Goal: Information Seeking & Learning: Learn about a topic

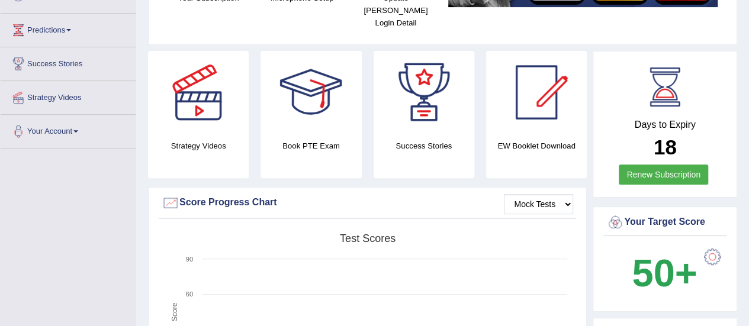
scroll to position [118, 0]
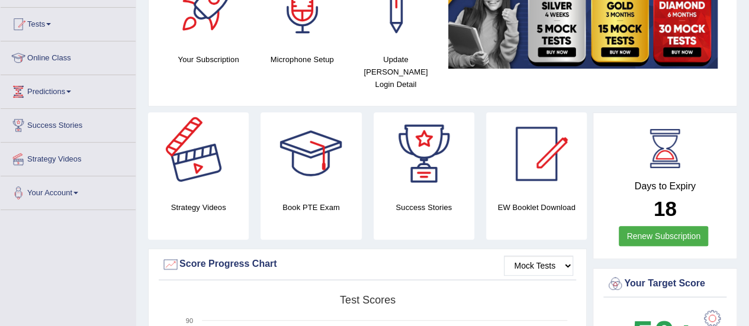
click at [221, 163] on div at bounding box center [198, 154] width 83 height 83
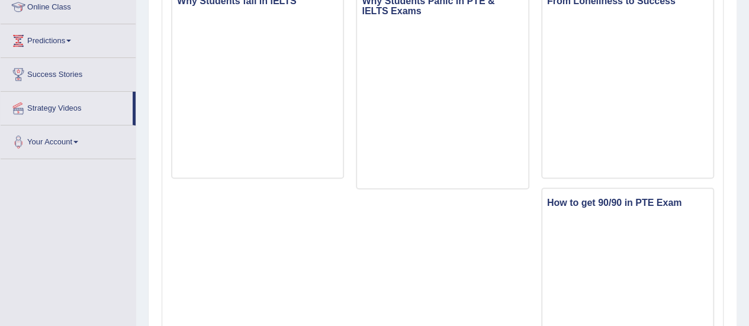
scroll to position [178, 0]
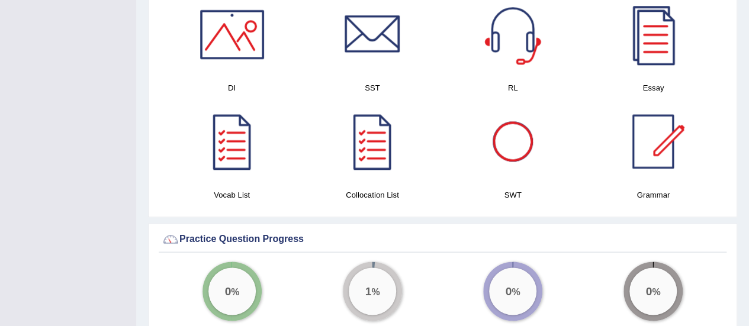
scroll to position [652, 0]
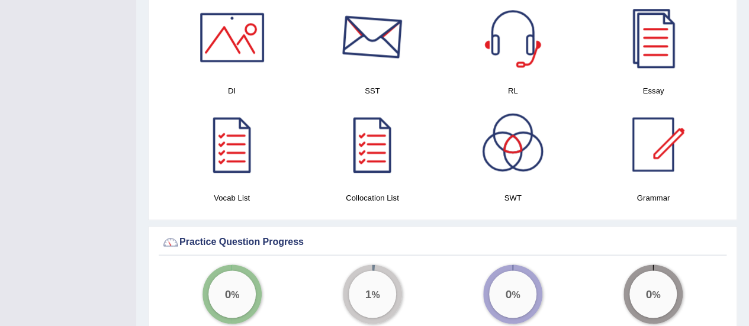
click at [385, 30] on div at bounding box center [372, 37] width 83 height 83
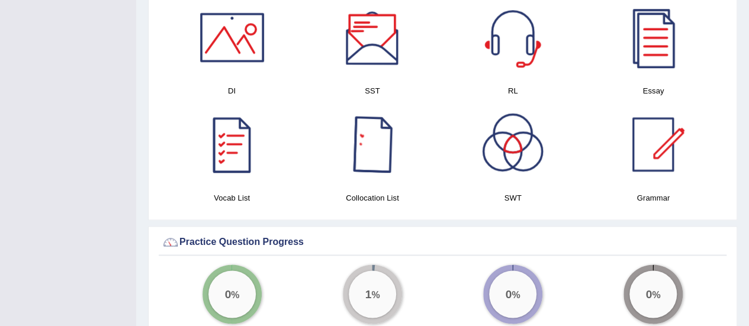
click at [379, 31] on div at bounding box center [372, 37] width 83 height 83
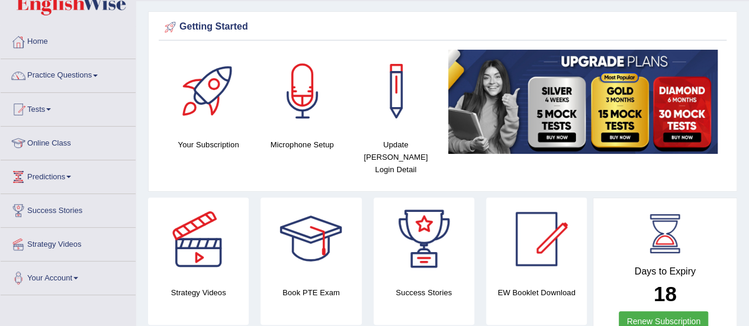
scroll to position [0, 0]
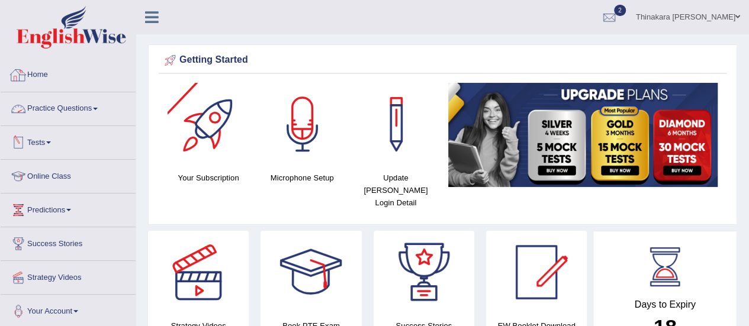
click at [43, 104] on link "Practice Questions" at bounding box center [68, 107] width 135 height 30
click at [65, 103] on link "Practice Questions" at bounding box center [68, 107] width 135 height 30
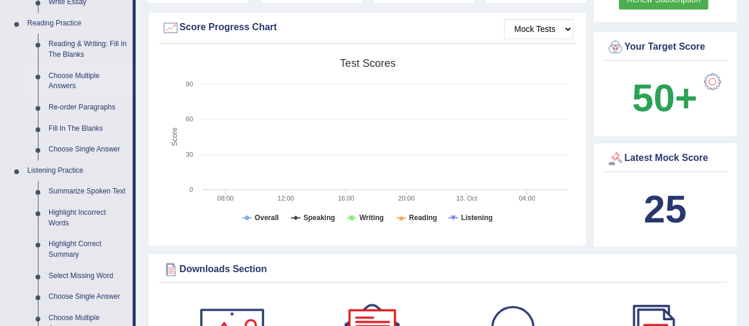
scroll to position [415, 0]
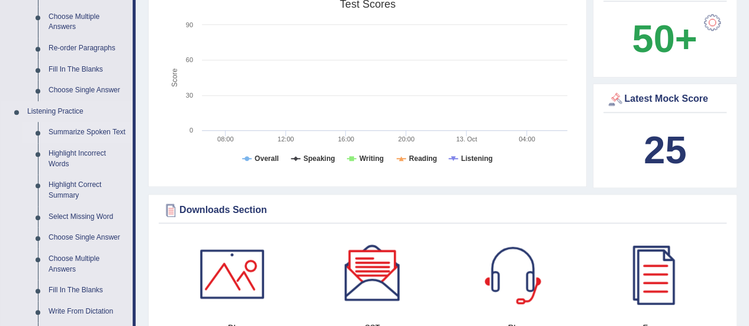
click at [104, 131] on link "Summarize Spoken Text" at bounding box center [87, 132] width 89 height 21
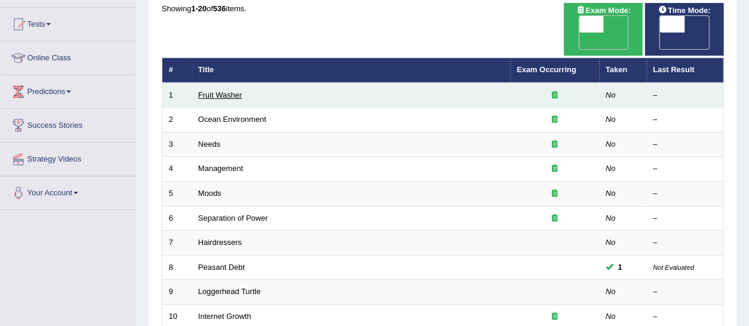
click at [227, 91] on link "Fruit Washer" at bounding box center [220, 95] width 44 height 9
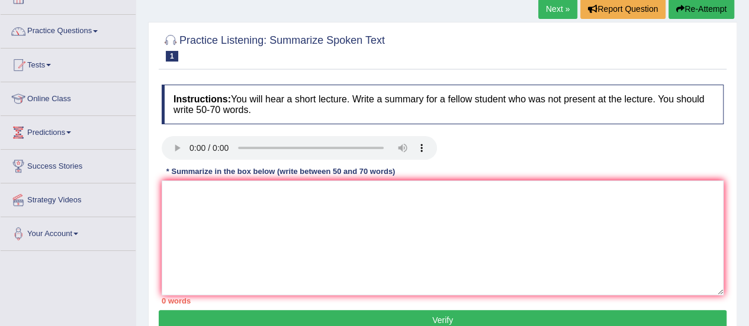
scroll to position [59, 0]
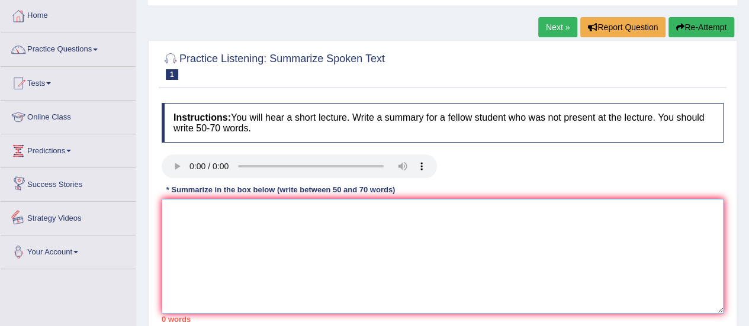
click at [248, 212] on textarea at bounding box center [443, 256] width 562 height 115
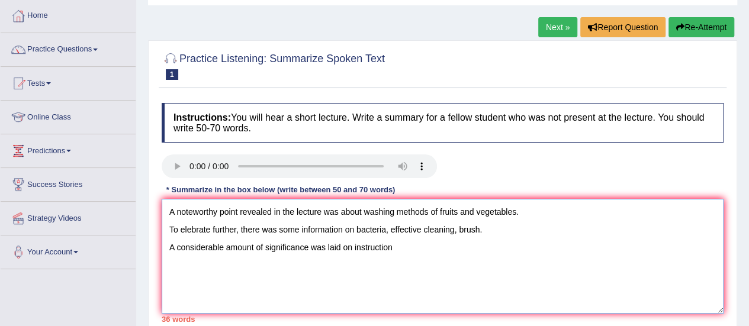
click at [355, 249] on textarea "A noteworthy point revealed in the lecture was about washing methods of fruits …" at bounding box center [443, 256] width 562 height 115
click at [414, 246] on textarea "A noteworthy point revealed in the lecture was about washing methods of fruits …" at bounding box center [443, 256] width 562 height 115
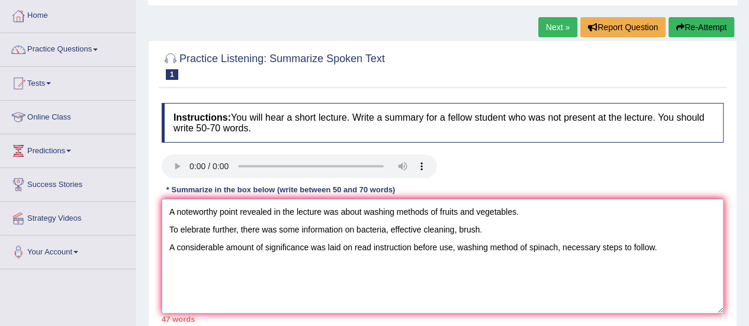
click at [563, 244] on textarea "A noteworthy point revealed in the lecture was about washing methods of fruits …" at bounding box center [443, 256] width 562 height 115
click at [602, 252] on textarea "A noteworthy point revealed in the lecture was about washing methods of fruits …" at bounding box center [443, 256] width 562 height 115
click at [665, 245] on textarea "A noteworthy point revealed in the lecture was about washing methods of fruits …" at bounding box center [443, 256] width 562 height 115
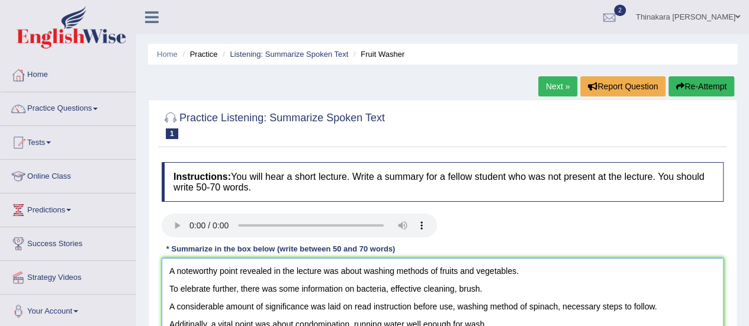
scroll to position [178, 0]
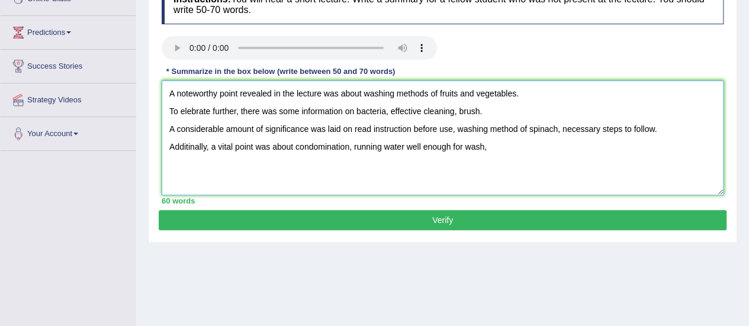
click at [422, 145] on textarea "A noteworthy point revealed in the lecture was about washing methods of fruits …" at bounding box center [443, 138] width 562 height 115
click at [406, 145] on textarea "A noteworthy point revealed in the lecture was about washing methods of fruits …" at bounding box center [443, 138] width 562 height 115
click at [511, 150] on textarea "A noteworthy point revealed in the lecture was about washing methods of fruits …" at bounding box center [443, 138] width 562 height 115
click at [501, 146] on textarea "A noteworthy point revealed in the lecture was about washing methods of fruits …" at bounding box center [443, 138] width 562 height 115
click at [558, 148] on textarea "A noteworthy point revealed in the lecture was about washing methods of fruits …" at bounding box center [443, 138] width 562 height 115
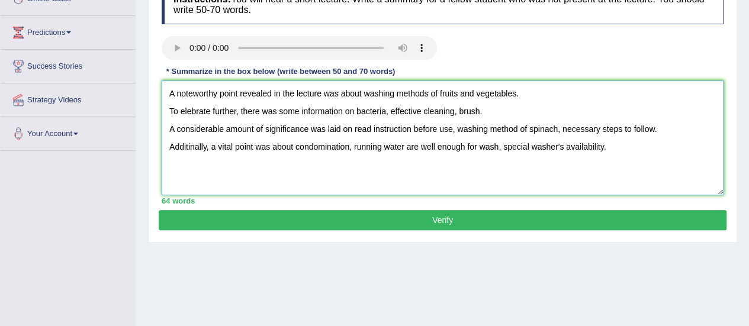
click at [618, 146] on textarea "A noteworthy point revealed in the lecture was about washing methods of fruits …" at bounding box center [443, 138] width 562 height 115
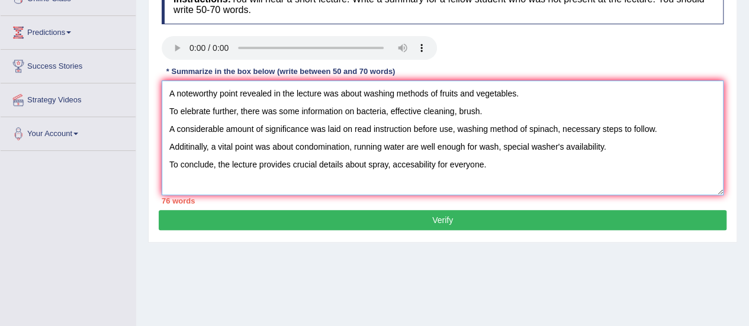
click at [421, 166] on textarea "A noteworthy point revealed in the lecture was about washing methods of fruits …" at bounding box center [443, 138] width 562 height 115
click at [403, 163] on textarea "A noteworthy point revealed in the lecture was about washing methods of fruits …" at bounding box center [443, 138] width 562 height 115
click at [423, 168] on textarea "A noteworthy point revealed in the lecture was about washing methods of fruits …" at bounding box center [443, 138] width 562 height 115
click at [411, 168] on textarea "A noteworthy point revealed in the lecture was about washing methods of fruits …" at bounding box center [443, 138] width 562 height 115
click at [415, 167] on textarea "A noteworthy point revealed in the lecture was about washing methods of fruits …" at bounding box center [443, 138] width 562 height 115
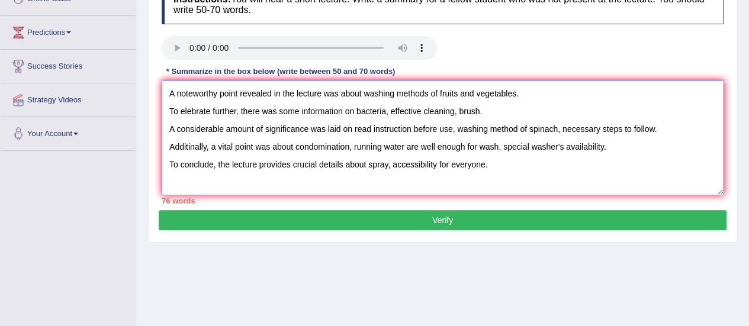
click at [501, 163] on textarea "A noteworthy point revealed in the lecture was about washing methods of fruits …" at bounding box center [443, 138] width 562 height 115
click at [566, 150] on textarea "A noteworthy point revealed in the lecture was about washing methods of fruits …" at bounding box center [443, 138] width 562 height 115
click at [531, 131] on textarea "A noteworthy point revealed in the lecture was about washing methods of fruits …" at bounding box center [443, 138] width 562 height 115
click at [532, 126] on textarea "A noteworthy point revealed in the lecture was about washing methods of fruits …" at bounding box center [443, 138] width 562 height 115
click at [584, 128] on textarea "A noteworthy point revealed in the lecture was about washing methods of fruits …" at bounding box center [443, 138] width 562 height 115
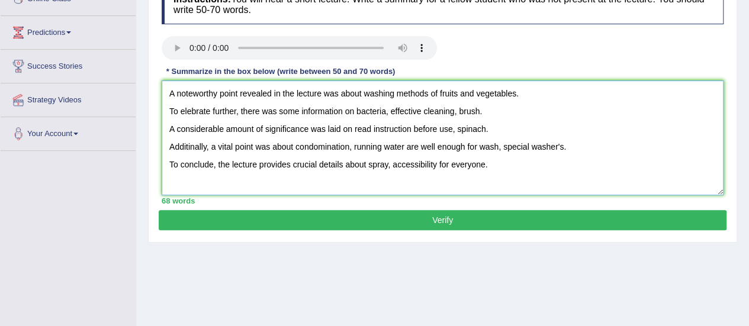
click at [514, 166] on textarea "A noteworthy point revealed in the lecture was about washing methods of fruits …" at bounding box center [443, 138] width 562 height 115
click at [613, 143] on textarea "A noteworthy point revealed in the lecture was about washing methods of fruits …" at bounding box center [443, 138] width 562 height 115
click at [495, 124] on textarea "A noteworthy point revealed in the lecture was about washing methods of fruits …" at bounding box center [443, 138] width 562 height 115
click at [512, 97] on textarea "A noteworthy point revealed in the lecture was about washing methods of fruits …" at bounding box center [443, 138] width 562 height 115
click at [537, 88] on textarea "A noteworthy point revealed in the lecture was about washing methods of fruits …" at bounding box center [443, 138] width 562 height 115
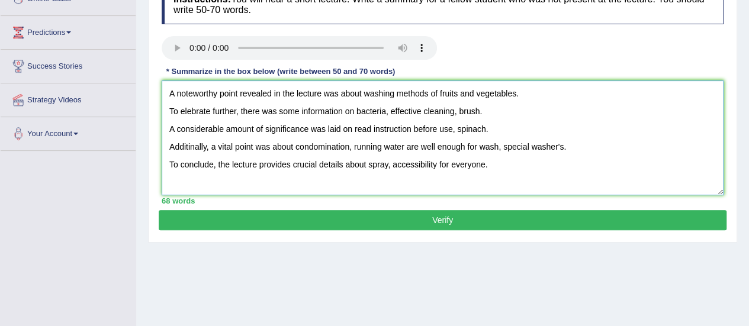
type textarea "A noteworthy point revealed in the lecture was about washing methods of fruits …"
click at [431, 217] on button "Verify" at bounding box center [443, 220] width 568 height 20
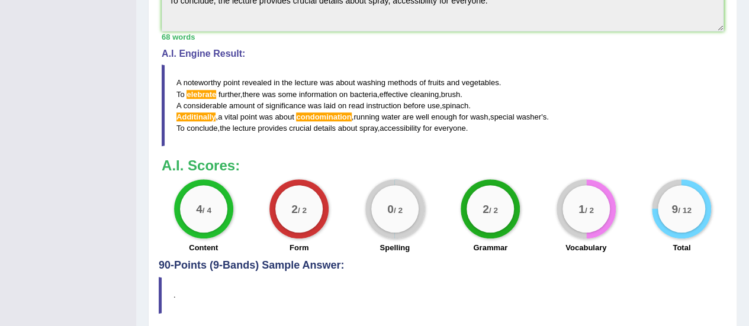
scroll to position [474, 0]
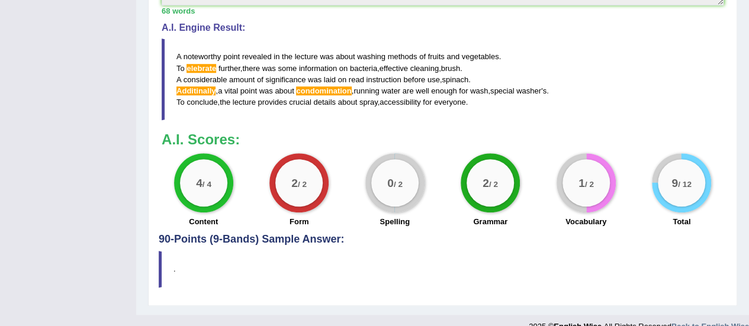
click at [321, 92] on span "condomination" at bounding box center [323, 91] width 55 height 9
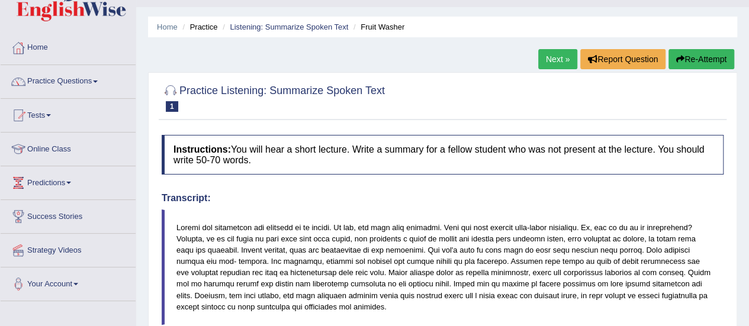
scroll to position [0, 0]
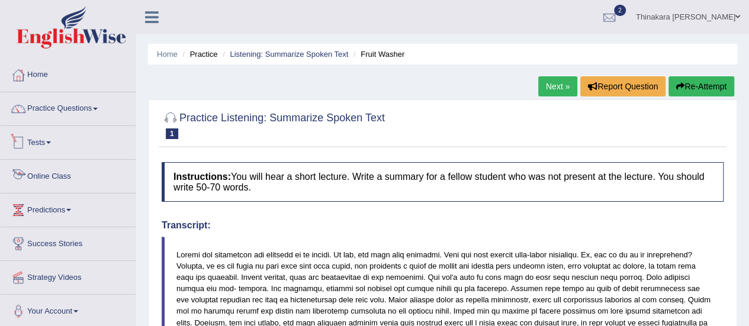
click at [57, 178] on link "Online Class" at bounding box center [68, 175] width 135 height 30
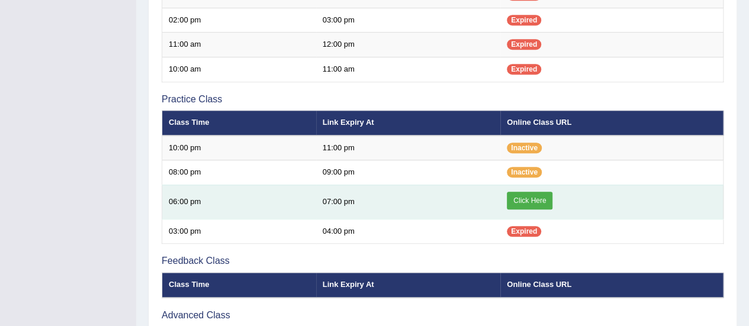
scroll to position [355, 0]
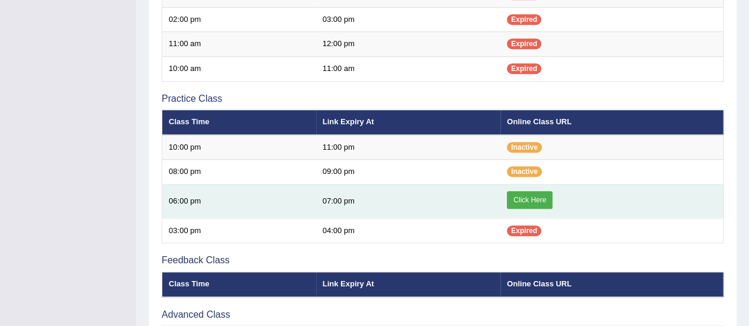
click at [538, 191] on link "Click Here" at bounding box center [530, 200] width 46 height 18
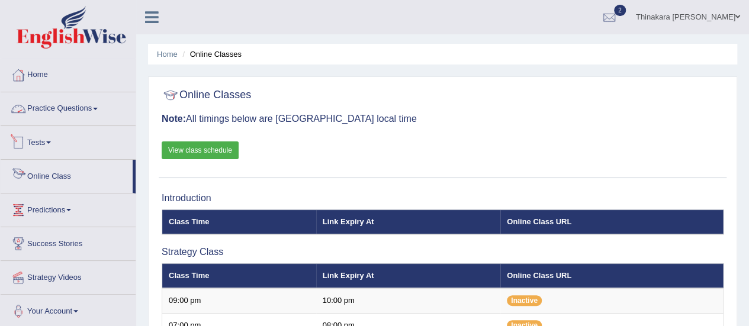
click at [56, 104] on link "Practice Questions" at bounding box center [68, 107] width 135 height 30
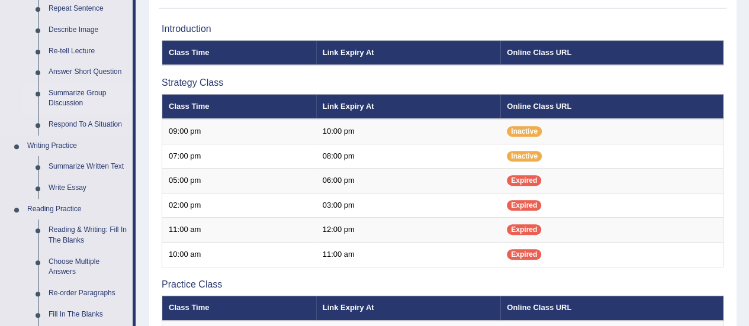
scroll to position [237, 0]
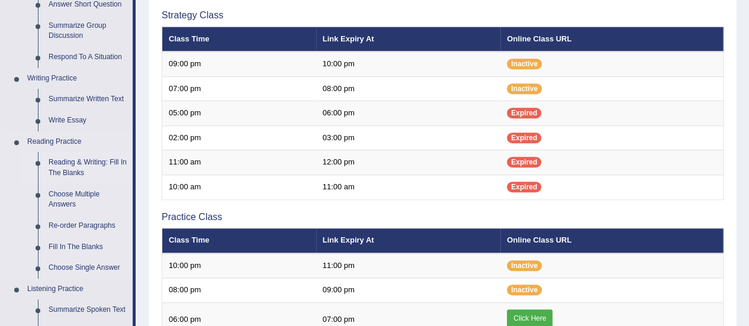
click at [63, 168] on link "Reading & Writing: Fill In The Blanks" at bounding box center [87, 167] width 89 height 31
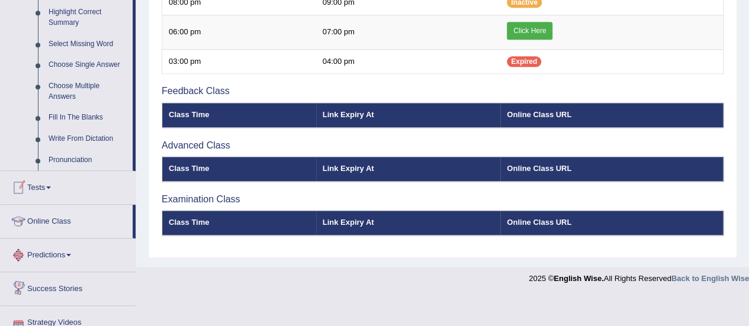
scroll to position [591, 0]
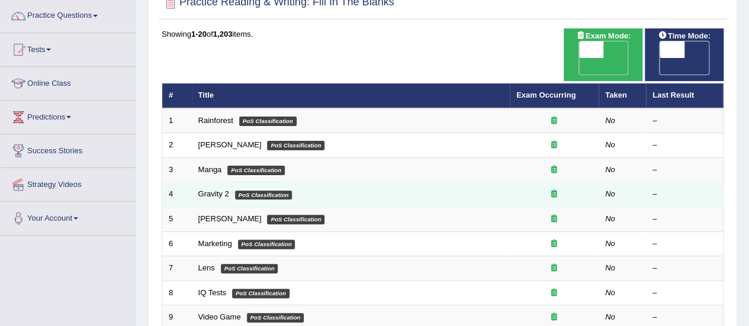
scroll to position [118, 0]
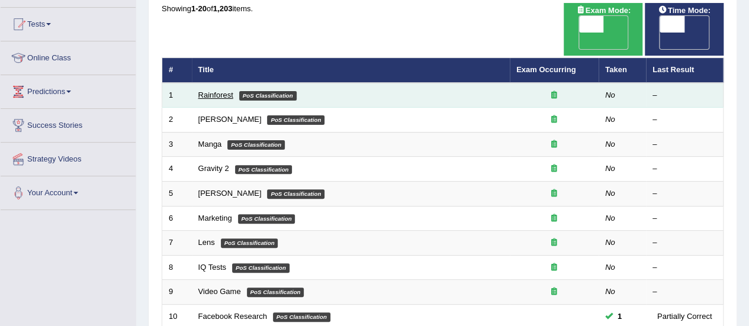
click at [223, 91] on link "Rainforest" at bounding box center [215, 95] width 35 height 9
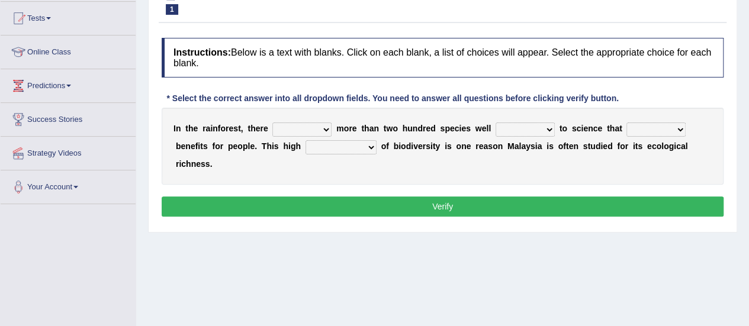
click at [315, 130] on select "have can be has is" at bounding box center [302, 130] width 59 height 14
select select "have"
click at [273, 123] on select "have can be has is" at bounding box center [302, 130] width 59 height 14
click at [534, 123] on select "knowing known knew know" at bounding box center [525, 130] width 59 height 14
select select "known"
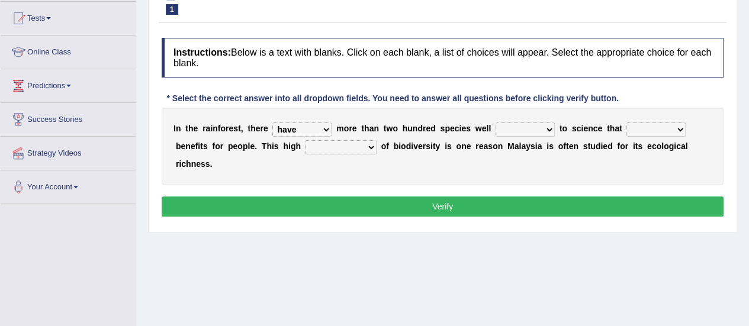
click at [496, 123] on select "knowing known knew know" at bounding box center [525, 130] width 59 height 14
click at [514, 171] on div "Instructions: Below is a text with blanks. Click on each blank, a list of choic…" at bounding box center [443, 129] width 568 height 194
click at [653, 126] on select "contain contained containing contains" at bounding box center [656, 130] width 59 height 14
select select "containing"
click at [627, 123] on select "contain contained containing contains" at bounding box center [656, 130] width 59 height 14
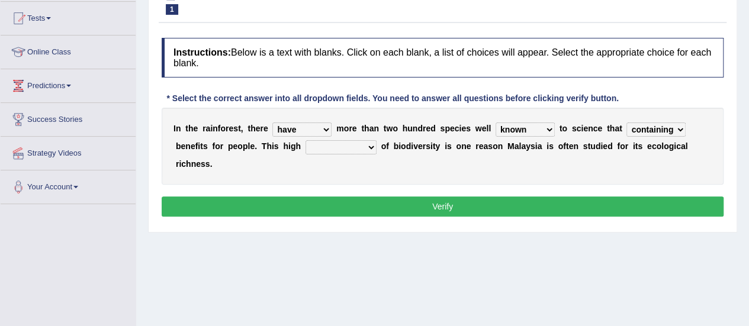
click at [326, 144] on select "condensation conjunction continuity complexity" at bounding box center [341, 147] width 71 height 14
select select "complexity"
click at [306, 140] on select "condensation conjunction continuity complexity" at bounding box center [341, 147] width 71 height 14
click at [470, 197] on button "Verify" at bounding box center [443, 207] width 562 height 20
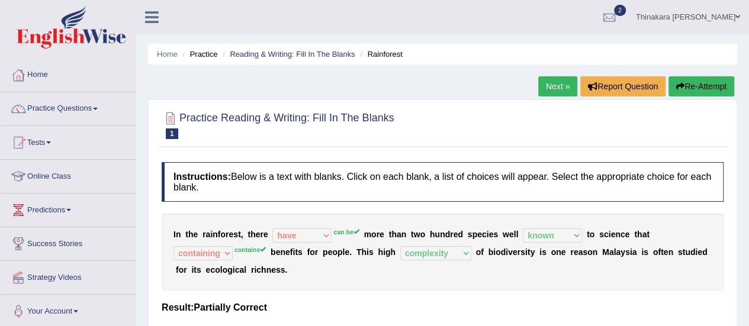
click at [560, 85] on link "Next »" at bounding box center [558, 86] width 39 height 20
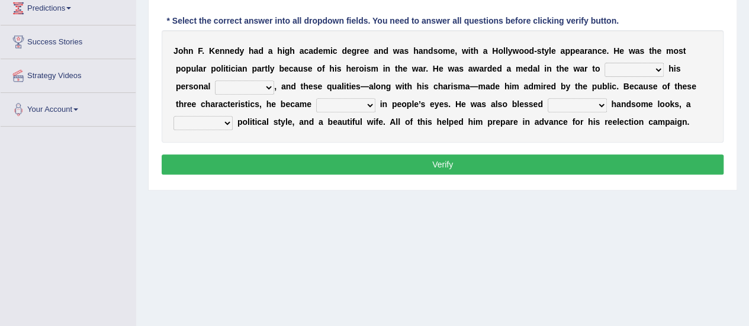
scroll to position [147, 0]
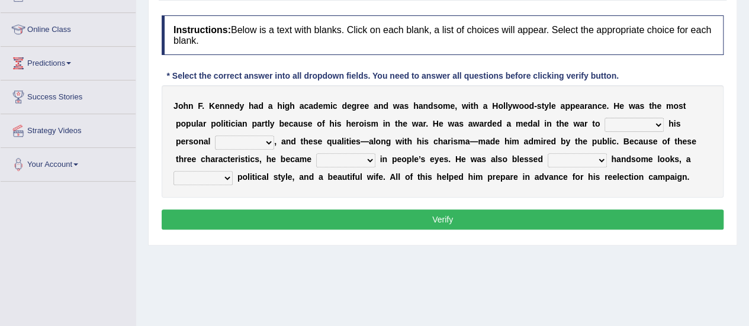
click at [605, 120] on select "prove show evidence upthrow" at bounding box center [634, 125] width 59 height 14
select select "show"
click at [605, 118] on select "prove show evidence upthrow" at bounding box center [634, 125] width 59 height 14
click at [215, 137] on select "passion courage charm liking" at bounding box center [244, 143] width 59 height 14
select select "courage"
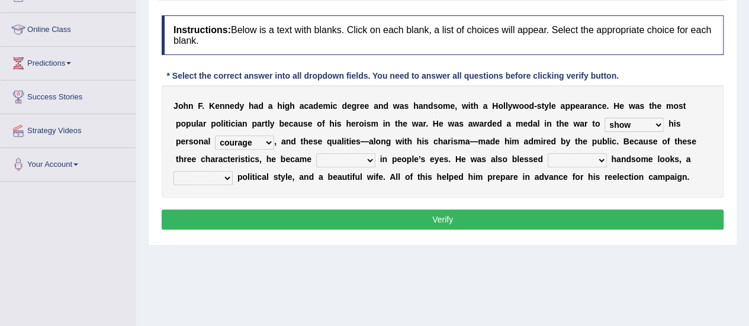
click at [215, 136] on select "passion courage charm liking" at bounding box center [244, 143] width 59 height 14
click at [316, 158] on select "iconic ironic identical impotent" at bounding box center [345, 160] width 59 height 14
click at [316, 153] on select "iconic ironic identical impotent" at bounding box center [345, 160] width 59 height 14
click at [257, 217] on button "Verify" at bounding box center [443, 220] width 562 height 20
click at [316, 161] on select "iconic ironic identical impotent" at bounding box center [345, 160] width 59 height 14
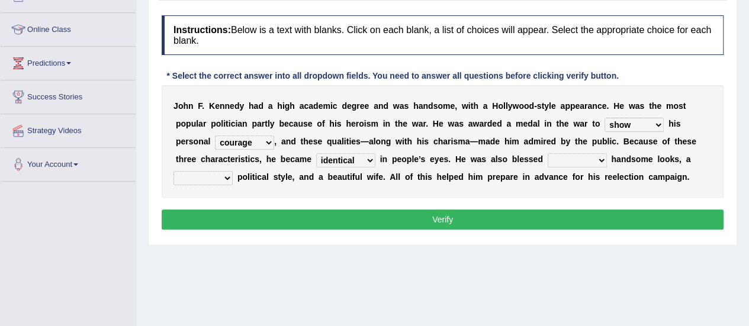
select select "iconic"
click at [316, 153] on select "iconic ironic identical impotent" at bounding box center [345, 160] width 59 height 14
click at [316, 162] on select "iconic ironic identical impotent" at bounding box center [345, 160] width 59 height 14
click at [548, 155] on select "with in upon to" at bounding box center [577, 160] width 59 height 14
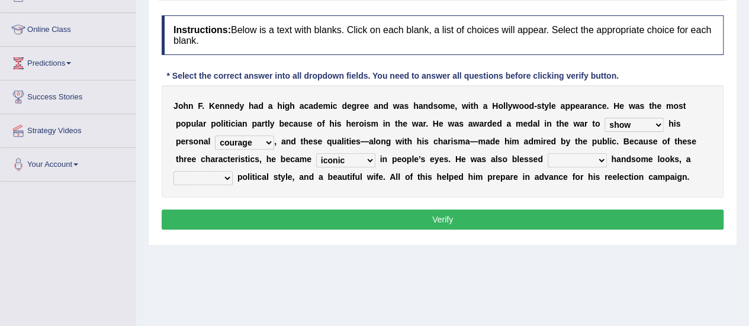
select select "with"
click at [548, 153] on select "with in upon to" at bounding box center [577, 160] width 59 height 14
click at [233, 171] on select "mending mends mended mend" at bounding box center [203, 178] width 59 height 14
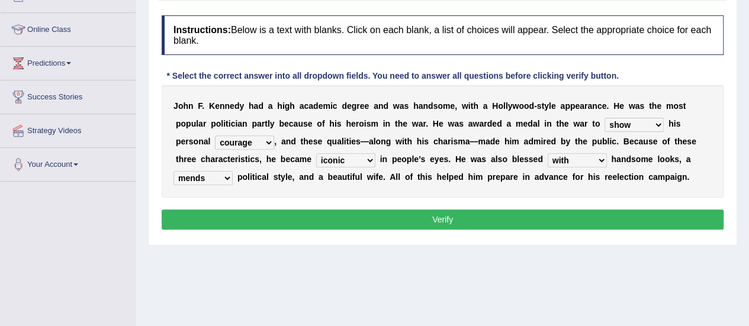
select select "mend"
click at [233, 171] on select "mending mends mended mend" at bounding box center [203, 178] width 59 height 14
click at [465, 218] on button "Verify" at bounding box center [443, 220] width 562 height 20
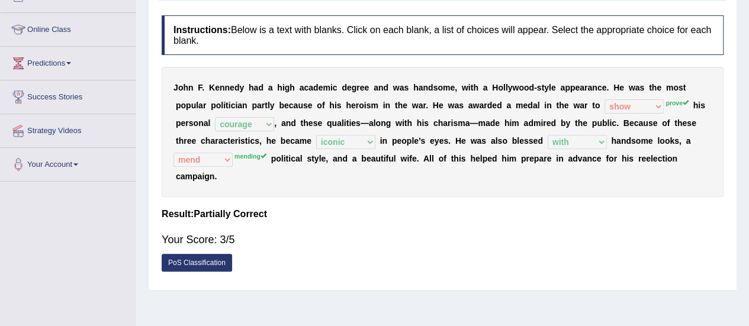
click at [591, 159] on div "J o h n F . K e n n e d y h a d a h i g h a c a d e m i c d e g r e e a n d w a…" at bounding box center [443, 132] width 562 height 130
click at [681, 177] on div "J o h n F . K e n n e d y h a d a h i g h a c a d e m i c d e g r e e a n d w a…" at bounding box center [443, 132] width 562 height 130
click at [672, 209] on h4 "Result:" at bounding box center [443, 214] width 562 height 11
click at [619, 264] on div "Instructions: Below is a text with blanks. Click on each blank, a list of choic…" at bounding box center [443, 146] width 568 height 275
click at [569, 254] on div "PoS Classification" at bounding box center [443, 264] width 562 height 21
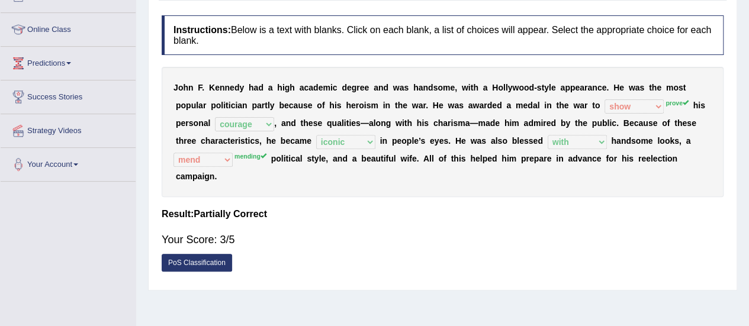
click at [604, 254] on div "PoS Classification" at bounding box center [443, 264] width 562 height 21
click at [615, 228] on div "Your Score: 3/5" at bounding box center [443, 240] width 562 height 28
click at [607, 231] on div "Your Score: 3/5" at bounding box center [443, 240] width 562 height 28
click at [609, 235] on div "Your Score: 3/5" at bounding box center [443, 240] width 562 height 28
click at [671, 167] on div "J o h n F . K e n n e d y h a d a h i g h a c a d e m i c d e g r e e a n d w a…" at bounding box center [443, 132] width 562 height 130
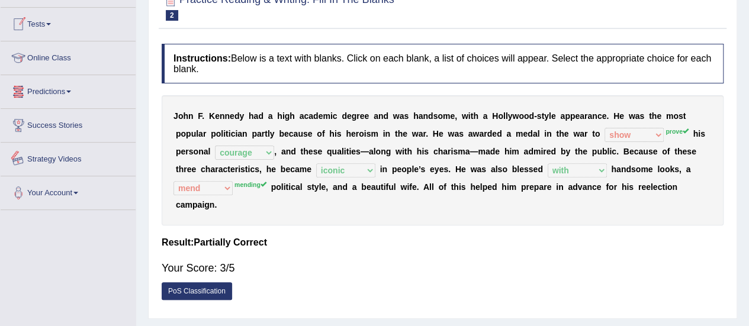
scroll to position [59, 0]
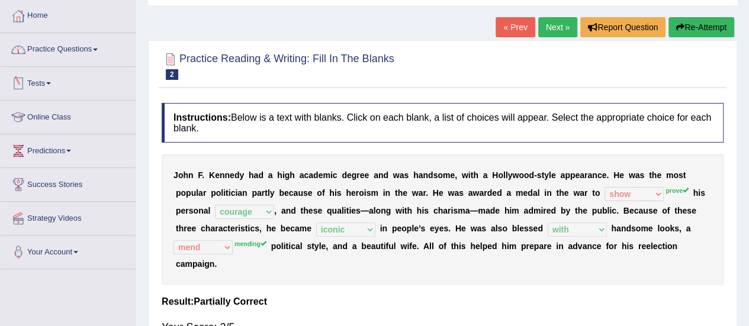
click at [59, 49] on link "Practice Questions" at bounding box center [68, 48] width 135 height 30
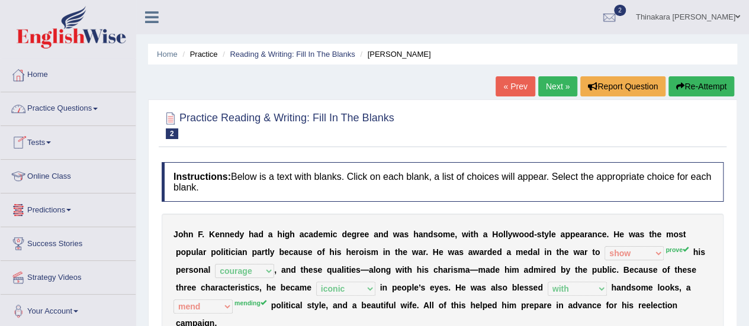
click at [36, 73] on link "Home" at bounding box center [68, 74] width 135 height 30
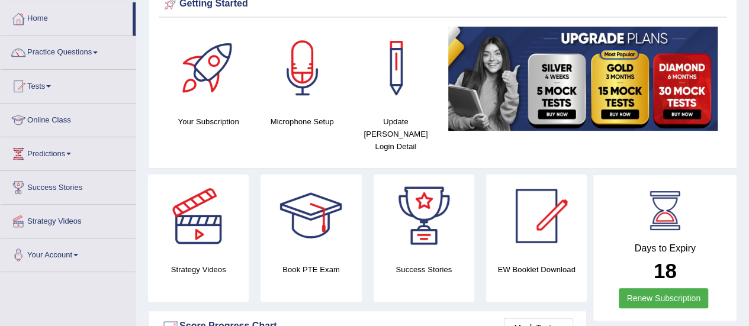
scroll to position [118, 0]
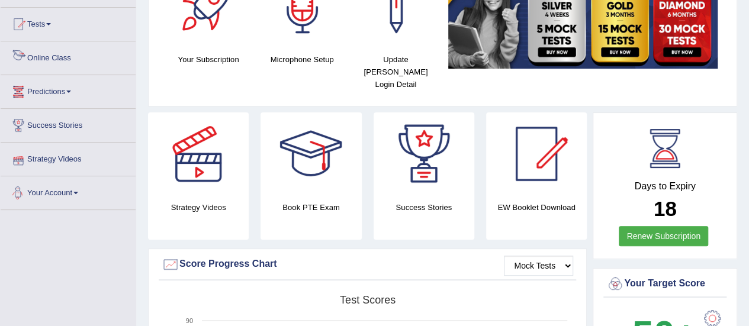
click at [62, 87] on link "Predictions" at bounding box center [68, 90] width 135 height 30
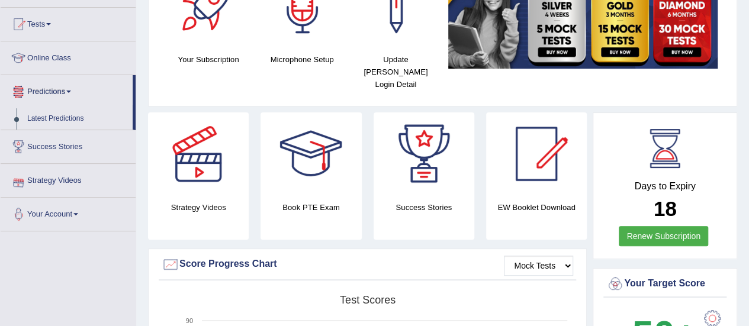
click at [62, 87] on link "Predictions" at bounding box center [67, 90] width 132 height 30
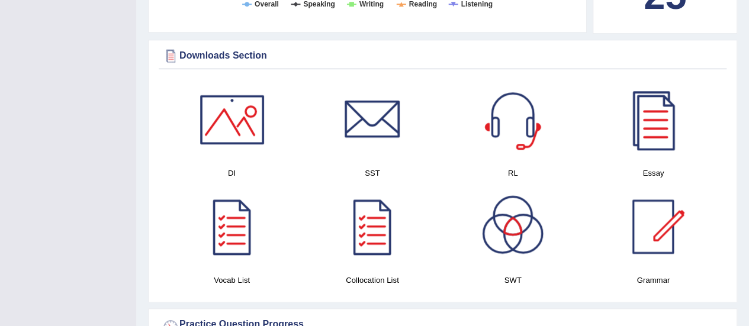
scroll to position [566, 0]
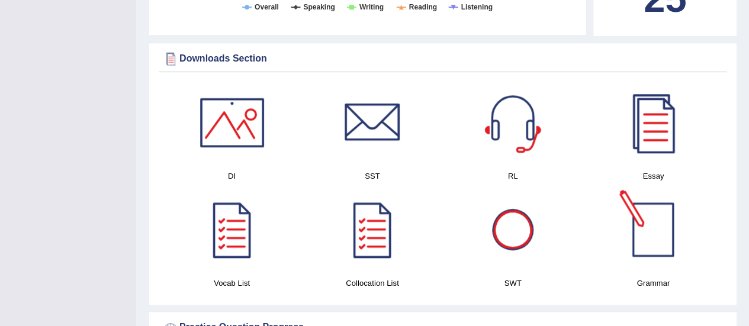
click at [647, 215] on div at bounding box center [653, 229] width 83 height 83
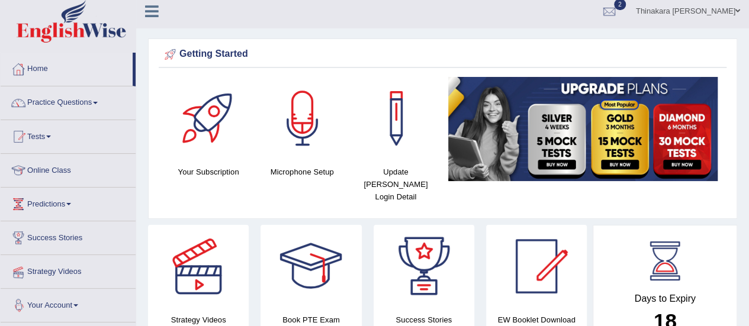
scroll to position [0, 0]
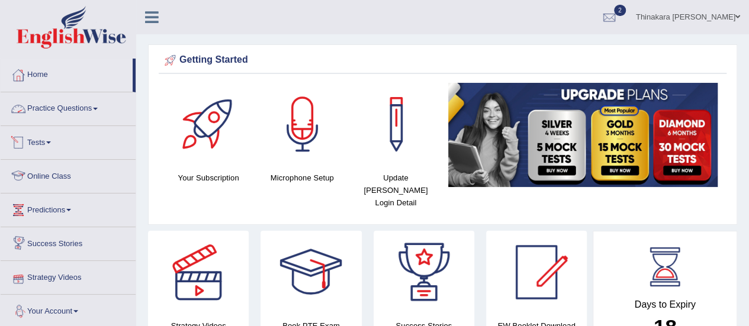
click at [71, 101] on link "Practice Questions" at bounding box center [68, 107] width 135 height 30
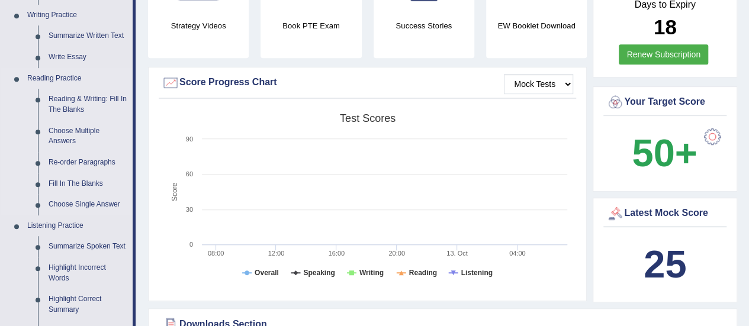
scroll to position [355, 0]
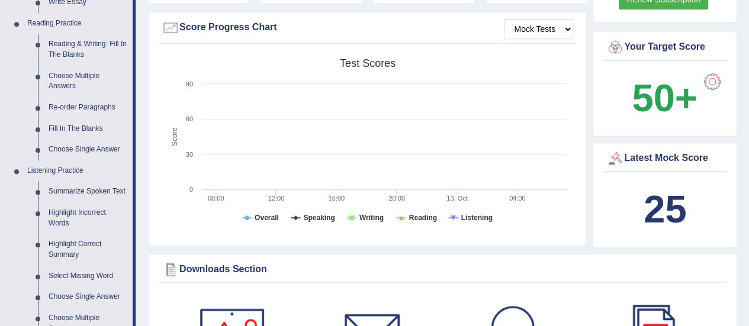
click at [84, 105] on link "Re-order Paragraphs" at bounding box center [87, 107] width 89 height 21
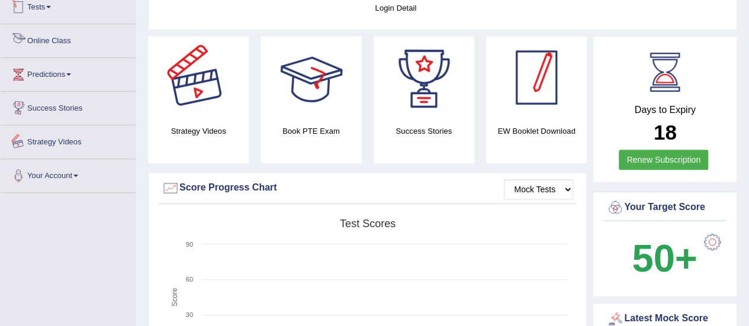
scroll to position [230, 0]
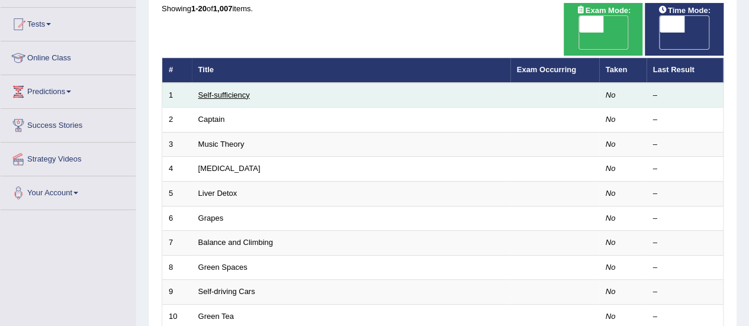
click at [238, 91] on link "Self-sufficiency" at bounding box center [224, 95] width 52 height 9
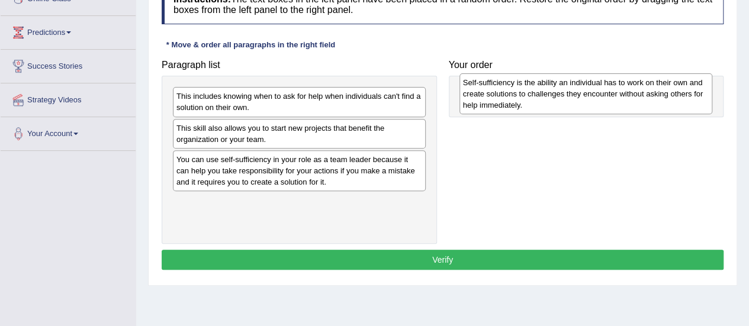
drag, startPoint x: 297, startPoint y: 207, endPoint x: 583, endPoint y: 88, distance: 309.7
click at [583, 88] on div "Self-sufficiency is the ability an individual has to work on their own and crea…" at bounding box center [586, 93] width 253 height 41
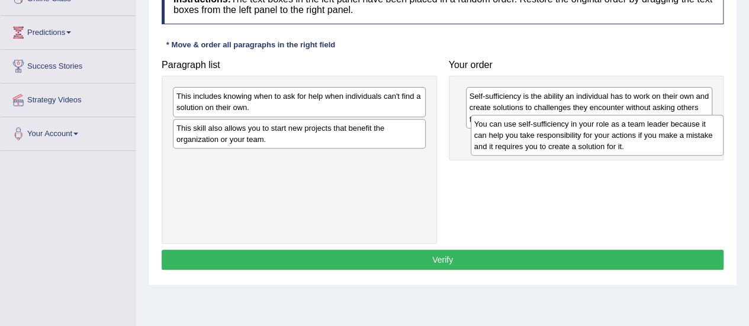
drag, startPoint x: 239, startPoint y: 169, endPoint x: 537, endPoint y: 135, distance: 299.4
click at [537, 135] on div "You can use self-sufficiency in your role as a team leader because it can help …" at bounding box center [597, 135] width 253 height 41
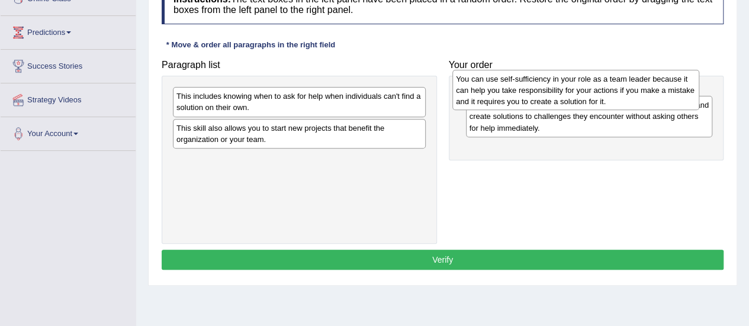
drag, startPoint x: 635, startPoint y: 150, endPoint x: 624, endPoint y: 92, distance: 59.7
click at [623, 91] on div "You can use self-sufficiency in your role as a team leader because it can help …" at bounding box center [576, 90] width 247 height 41
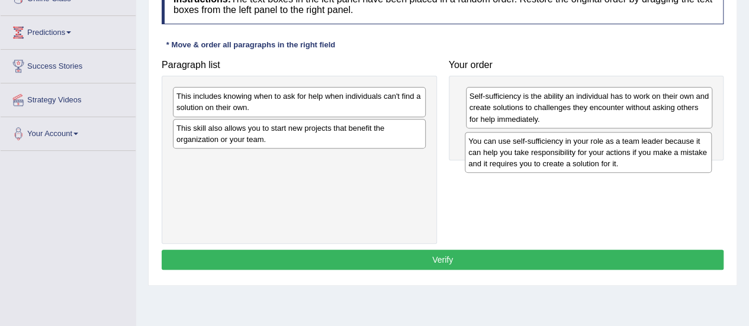
drag, startPoint x: 626, startPoint y: 99, endPoint x: 627, endPoint y: 138, distance: 39.1
click at [626, 141] on div "You can use self-sufficiency in your role as a team leader because it can help …" at bounding box center [588, 152] width 247 height 41
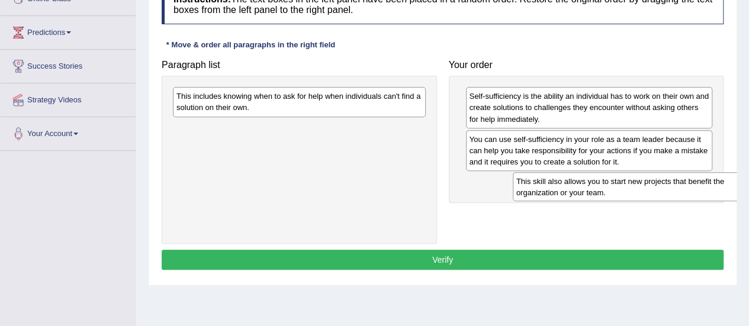
drag, startPoint x: 270, startPoint y: 129, endPoint x: 602, endPoint y: 181, distance: 335.8
click at [604, 185] on div "This skill also allows you to start new projects that benefit the organization …" at bounding box center [639, 187] width 253 height 30
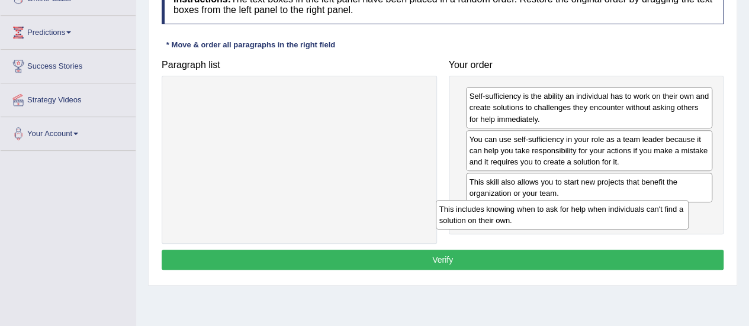
drag, startPoint x: 315, startPoint y: 97, endPoint x: 587, endPoint y: 206, distance: 292.2
click at [580, 210] on div "This includes knowing when to ask for help when individuals can't find a soluti…" at bounding box center [562, 215] width 253 height 30
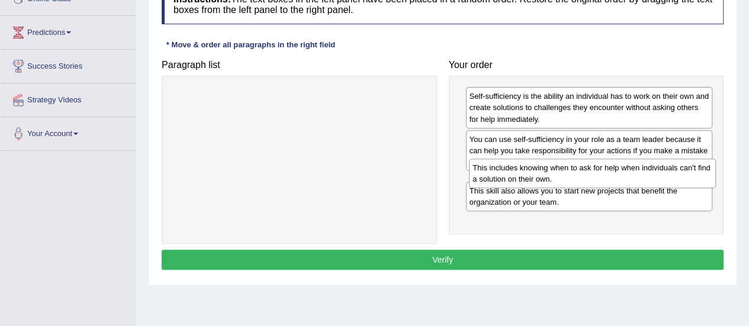
drag, startPoint x: 667, startPoint y: 218, endPoint x: 671, endPoint y: 174, distance: 44.6
click at [671, 174] on div "This includes knowing when to ask for help when individuals can't find a soluti…" at bounding box center [592, 174] width 247 height 30
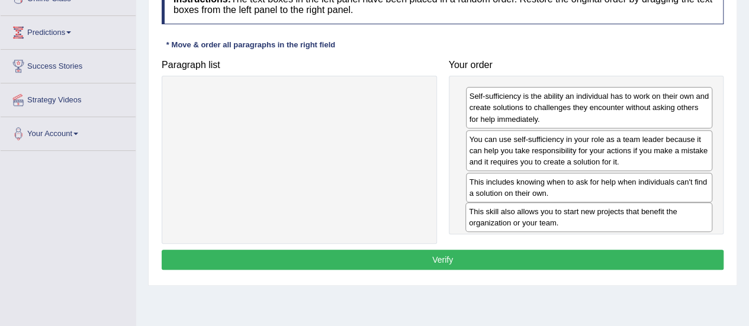
click at [589, 219] on div "This skill also allows you to start new projects that benefit the organization …" at bounding box center [589, 218] width 247 height 30
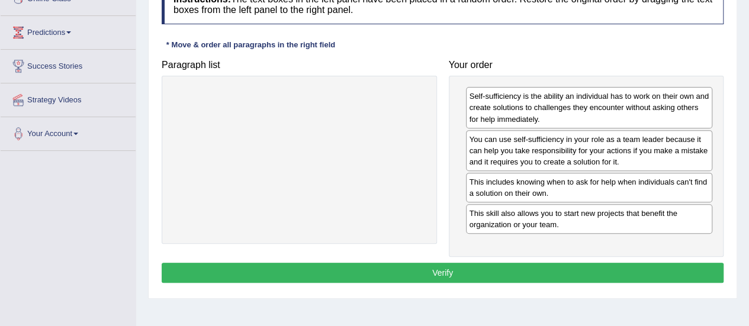
click at [427, 273] on button "Verify" at bounding box center [443, 273] width 562 height 20
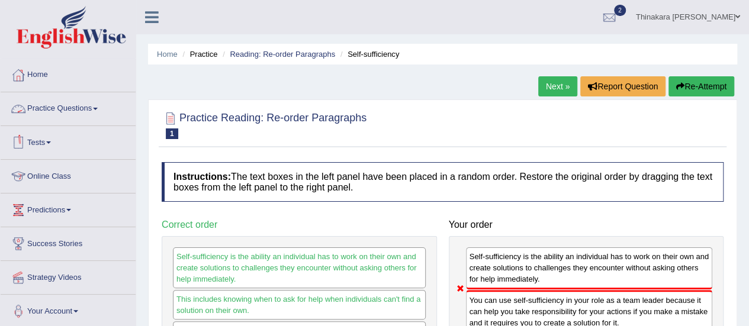
click at [40, 108] on link "Practice Questions" at bounding box center [68, 107] width 135 height 30
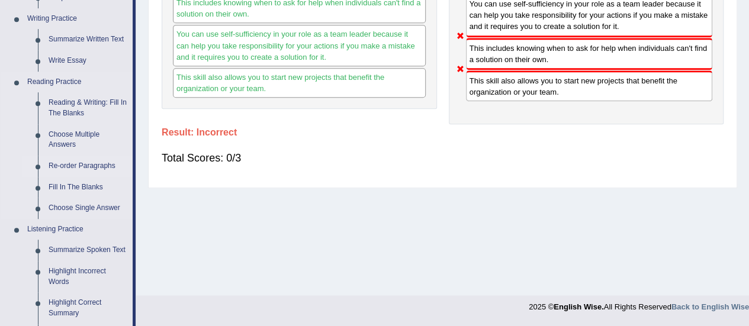
scroll to position [355, 0]
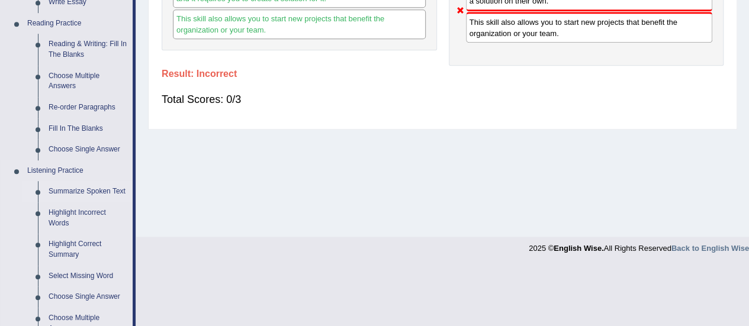
click at [85, 190] on link "Summarize Spoken Text" at bounding box center [87, 191] width 89 height 21
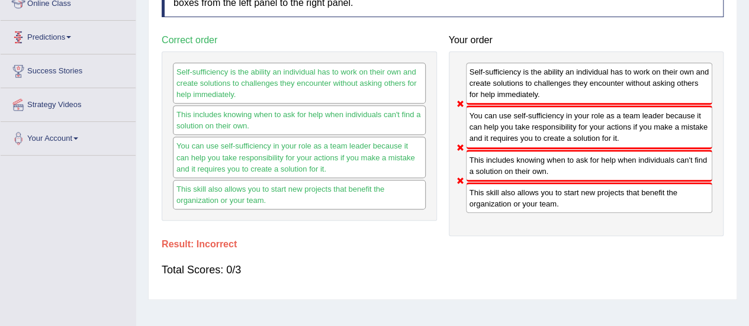
scroll to position [295, 0]
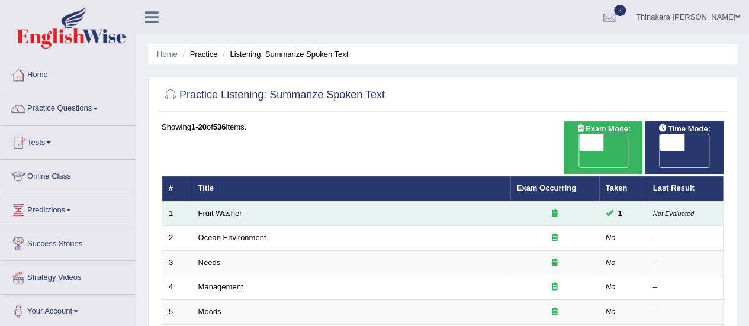
click at [613, 209] on span at bounding box center [610, 213] width 8 height 8
click at [205, 209] on link "Fruit Washer" at bounding box center [220, 213] width 44 height 9
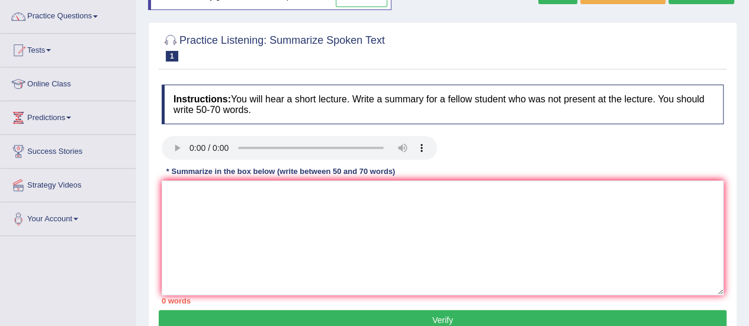
scroll to position [118, 0]
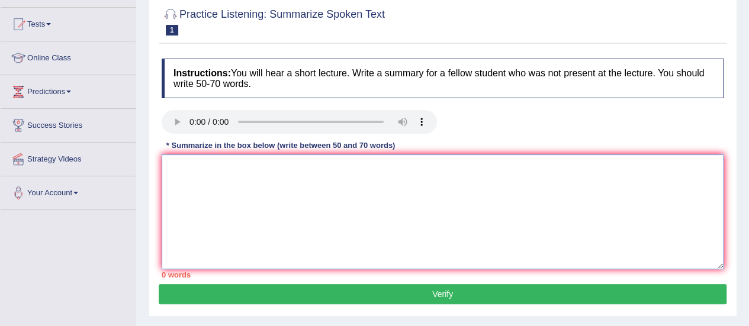
click at [216, 188] on textarea at bounding box center [443, 212] width 562 height 115
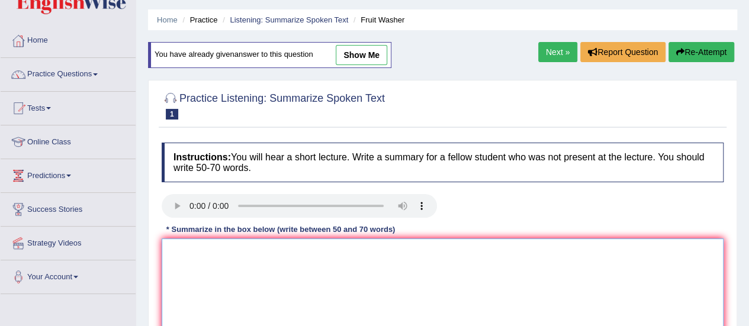
scroll to position [0, 0]
